Goal: Use online tool/utility: Utilize a website feature to perform a specific function

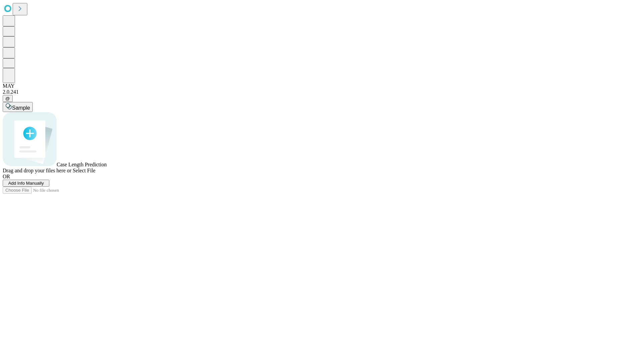
click at [95, 173] on span "Select File" at bounding box center [84, 171] width 23 height 6
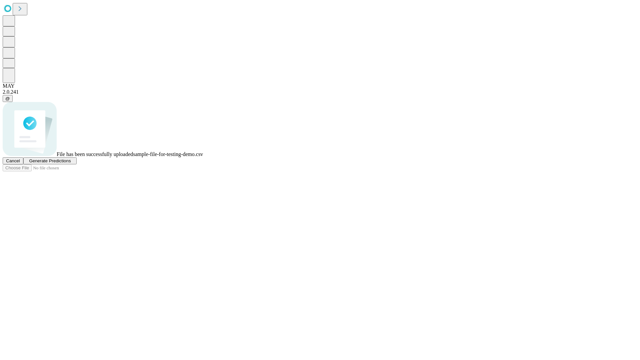
click at [71, 163] on span "Generate Predictions" at bounding box center [50, 160] width 42 height 5
